Goal: Task Accomplishment & Management: Manage account settings

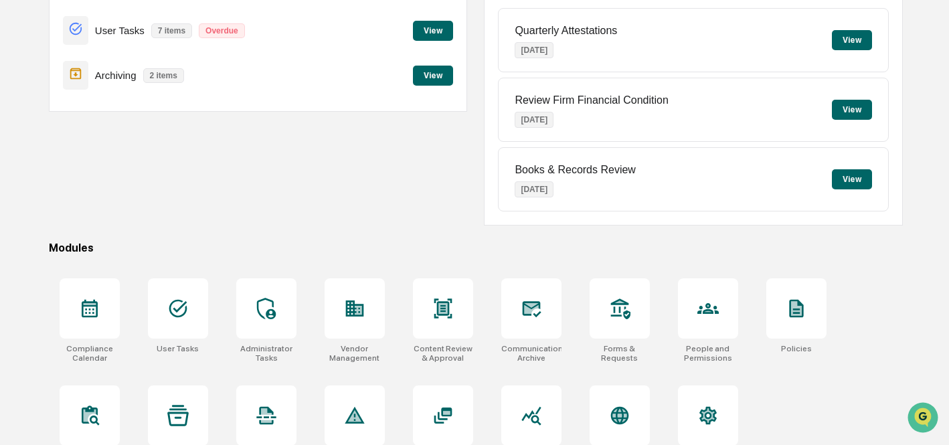
scroll to position [194, 0]
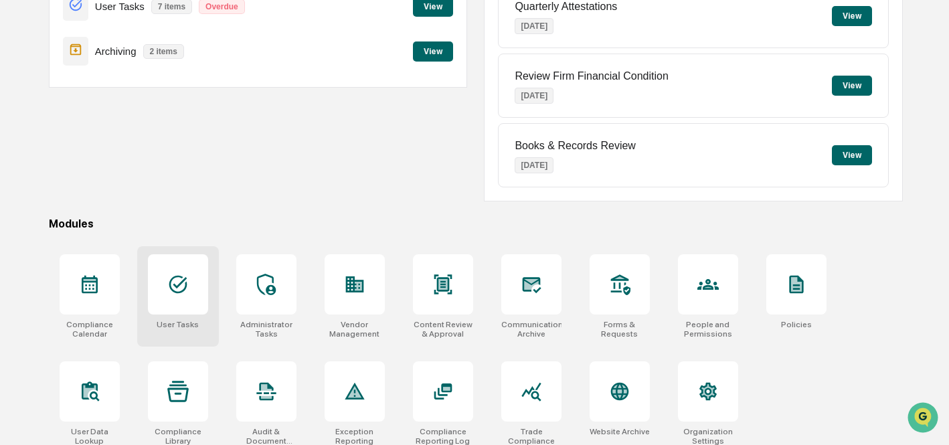
click at [170, 298] on div at bounding box center [178, 284] width 60 height 60
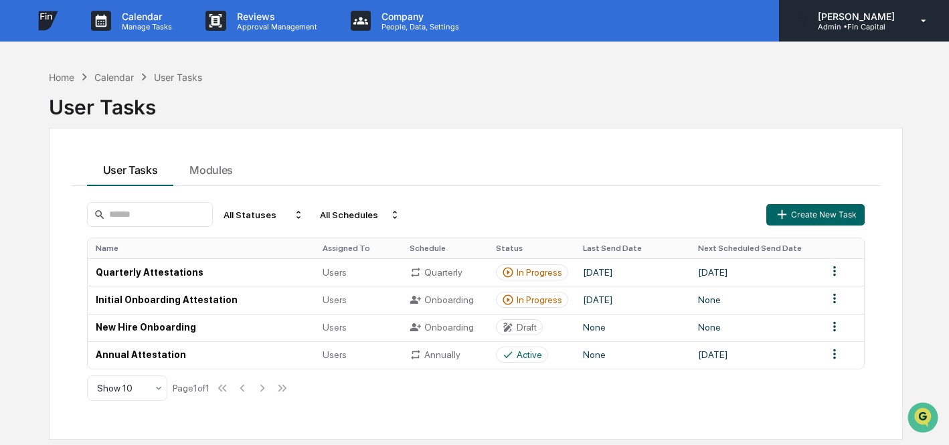
click at [873, 25] on p "Admin • Fin Capital" at bounding box center [854, 26] width 94 height 9
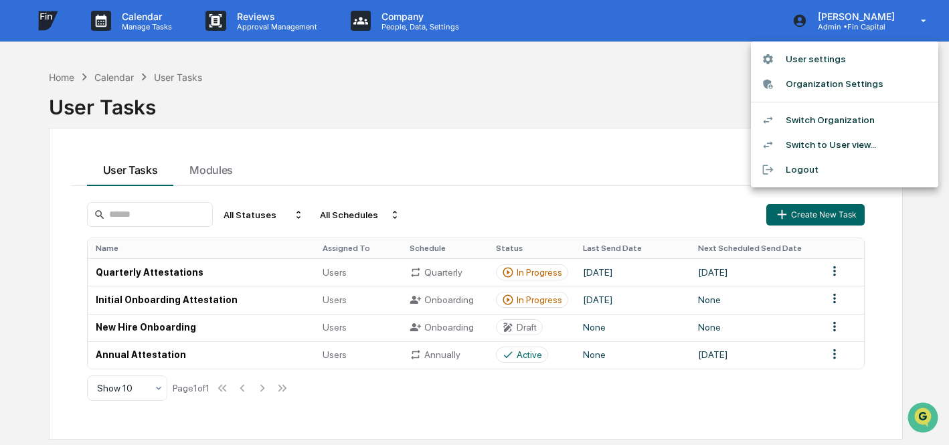
click at [829, 116] on li "Switch Organization" at bounding box center [844, 120] width 187 height 25
